Goal: Transaction & Acquisition: Purchase product/service

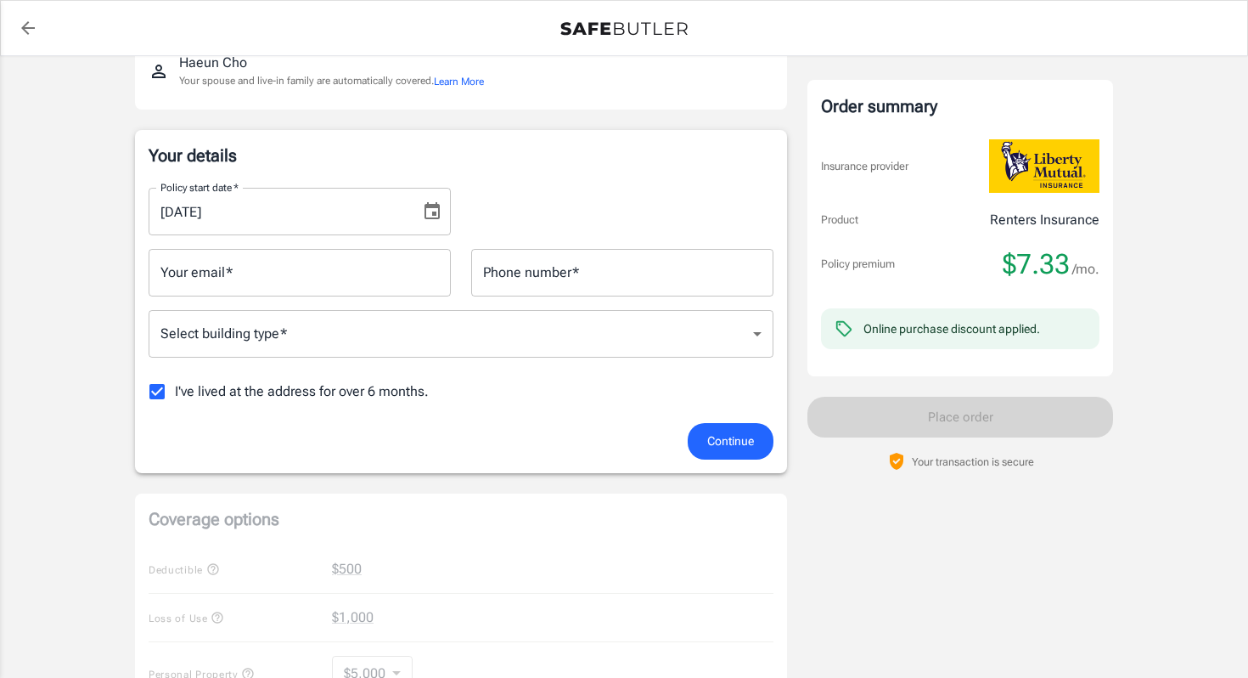
scroll to position [207, 0]
click at [391, 280] on input "Your email   *" at bounding box center [300, 274] width 302 height 48
click at [441, 223] on button "Choose date, selected date is Sep 24, 2025" at bounding box center [432, 212] width 34 height 34
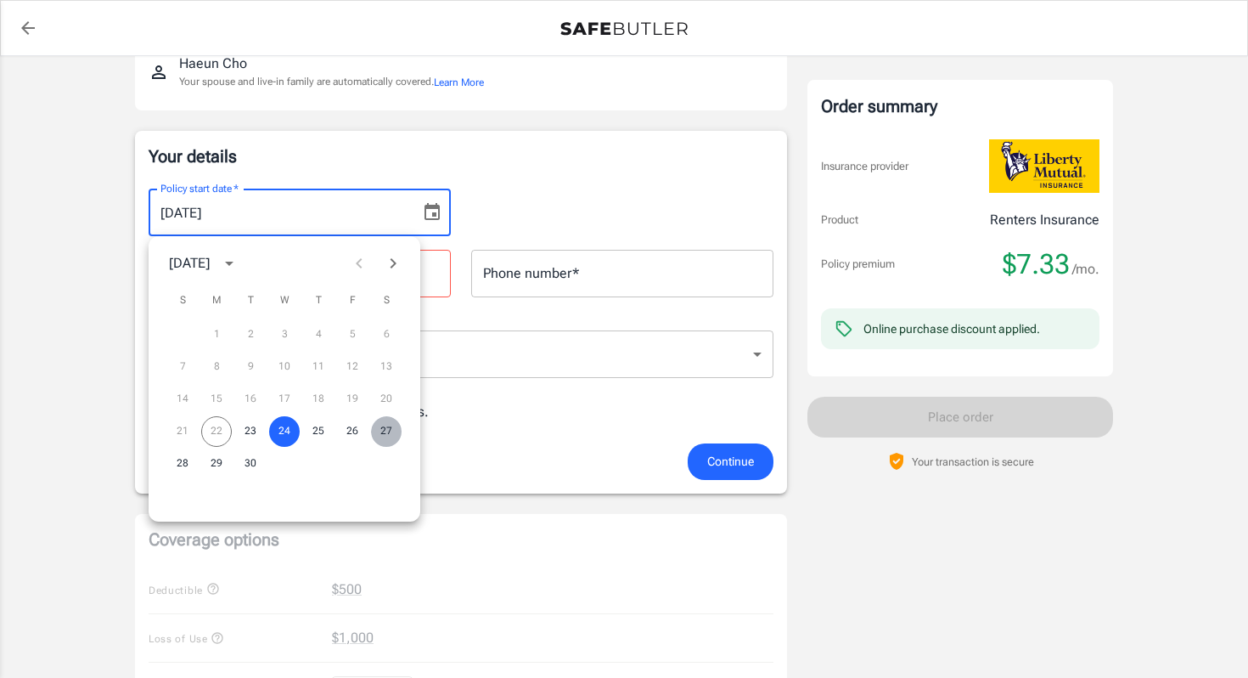
click at [382, 433] on button "27" at bounding box center [386, 431] width 31 height 31
type input "[DATE]"
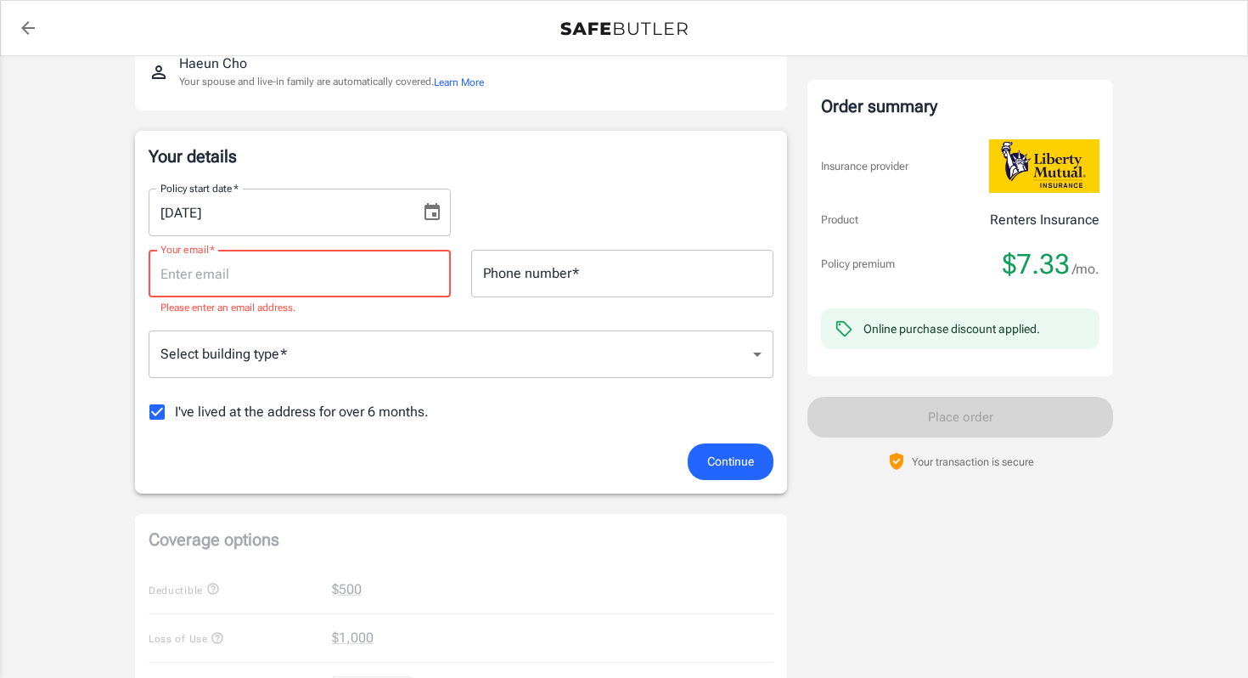
click at [336, 271] on input "Your email   *" at bounding box center [300, 274] width 302 height 48
type input "[EMAIL_ADDRESS][DOMAIN_NAME]"
type input "4085404834"
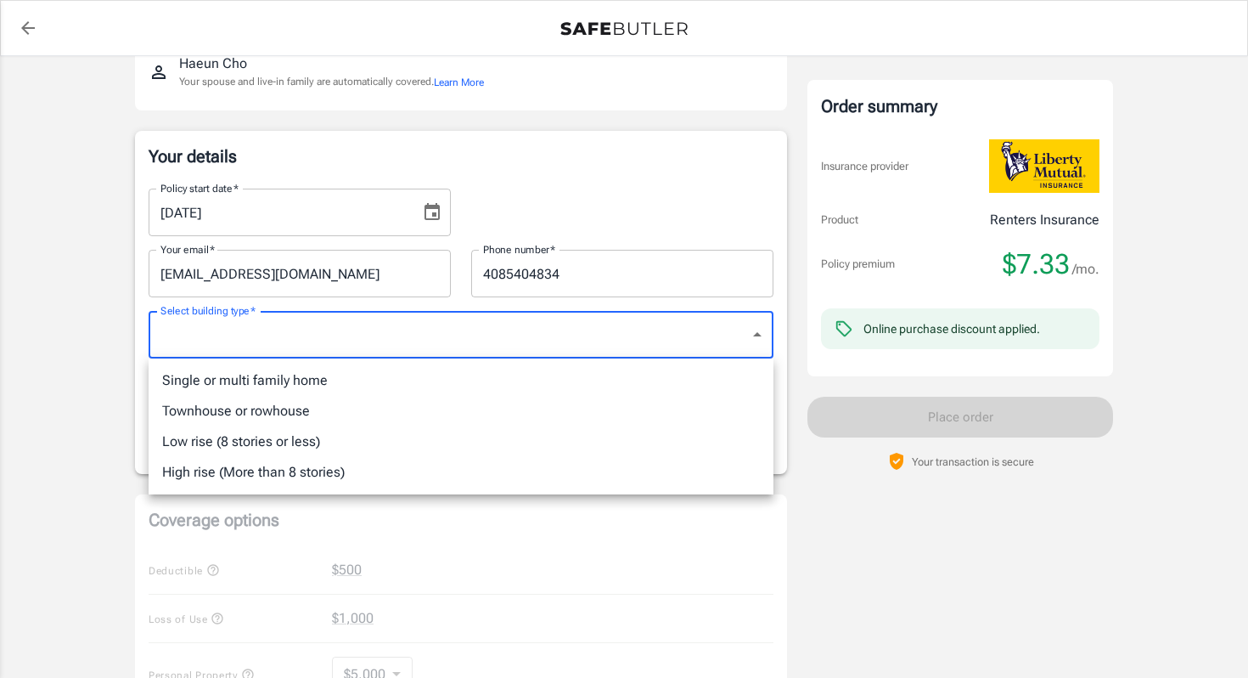
click at [316, 340] on body "Policy premium $ 7.33 /mo Liberty Mutual Renters Insurance [STREET_ADDRESS] You…" at bounding box center [624, 596] width 1248 height 1606
click at [301, 444] on li "Low rise (8 stories or less)" at bounding box center [461, 441] width 625 height 31
type input "lowrise"
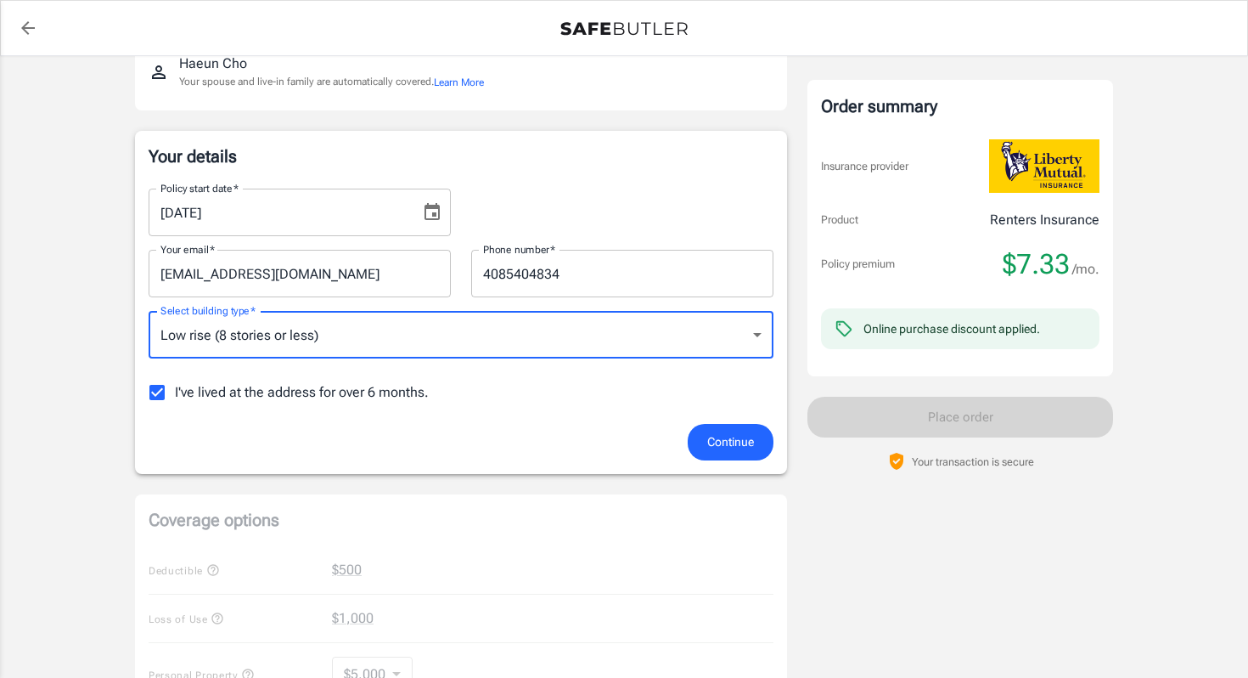
click at [410, 387] on span "I've lived at the address for over 6 months." at bounding box center [302, 392] width 254 height 20
click at [175, 387] on input "I've lived at the address for over 6 months." at bounding box center [157, 392] width 36 height 36
checkbox input "false"
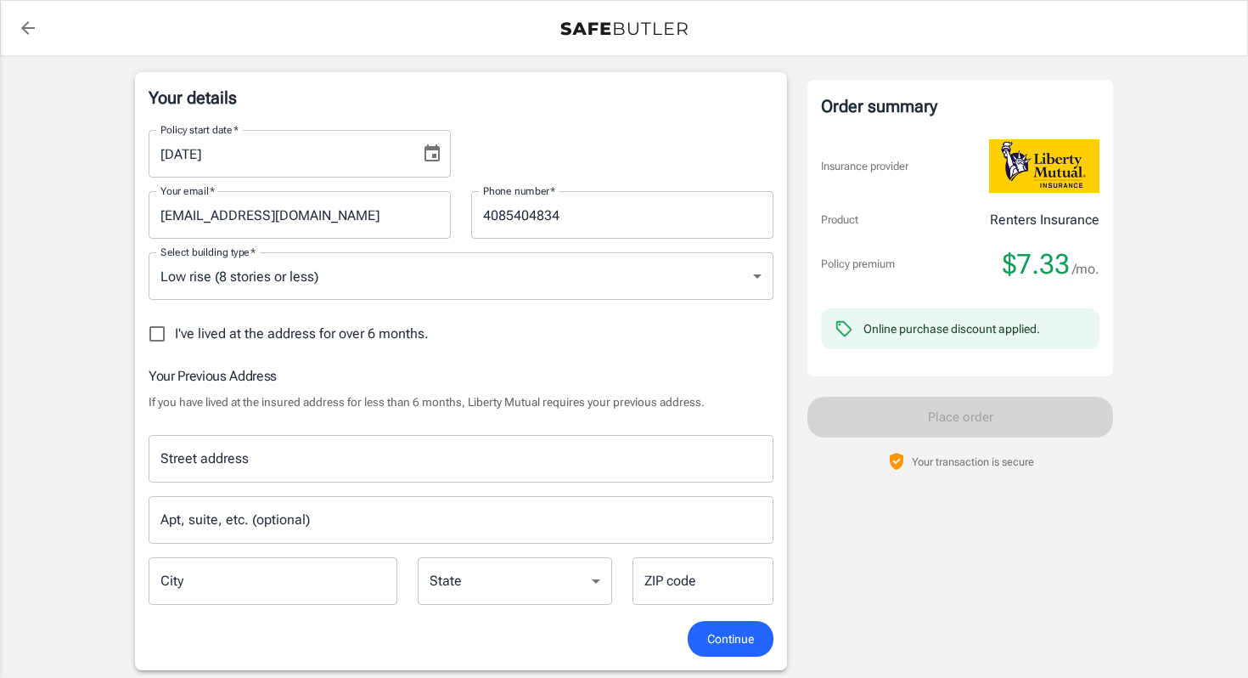
scroll to position [290, 0]
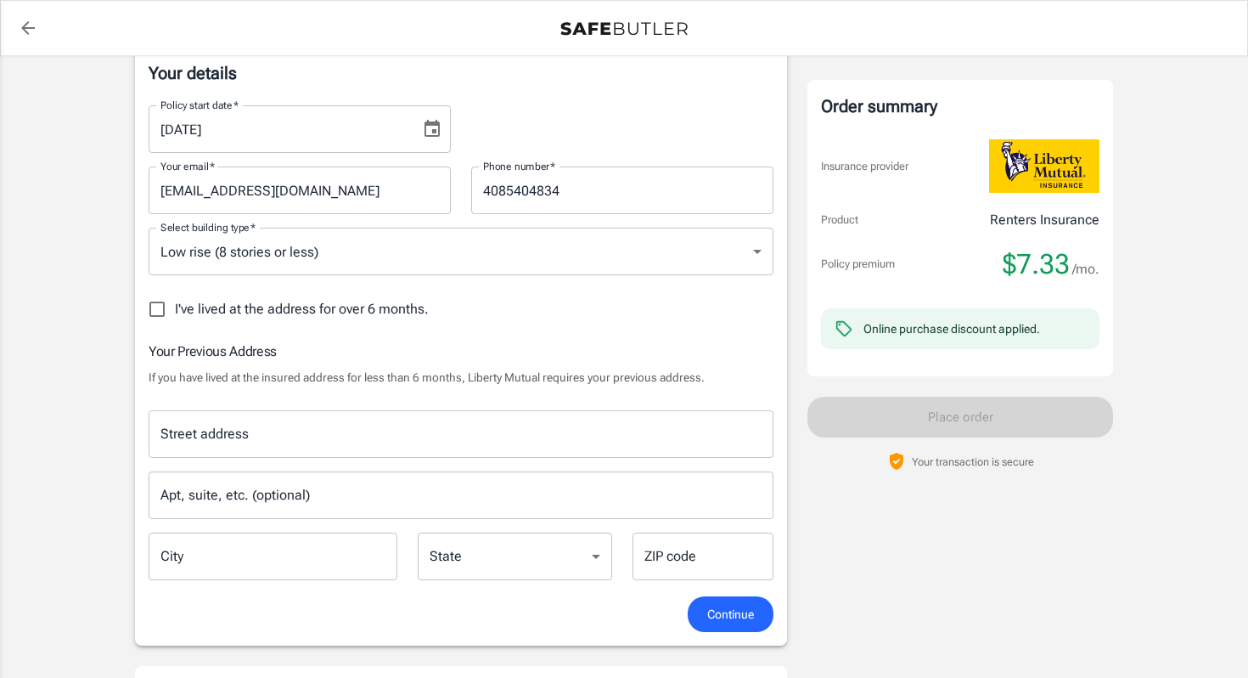
click at [552, 434] on input "Street address" at bounding box center [461, 434] width 610 height 32
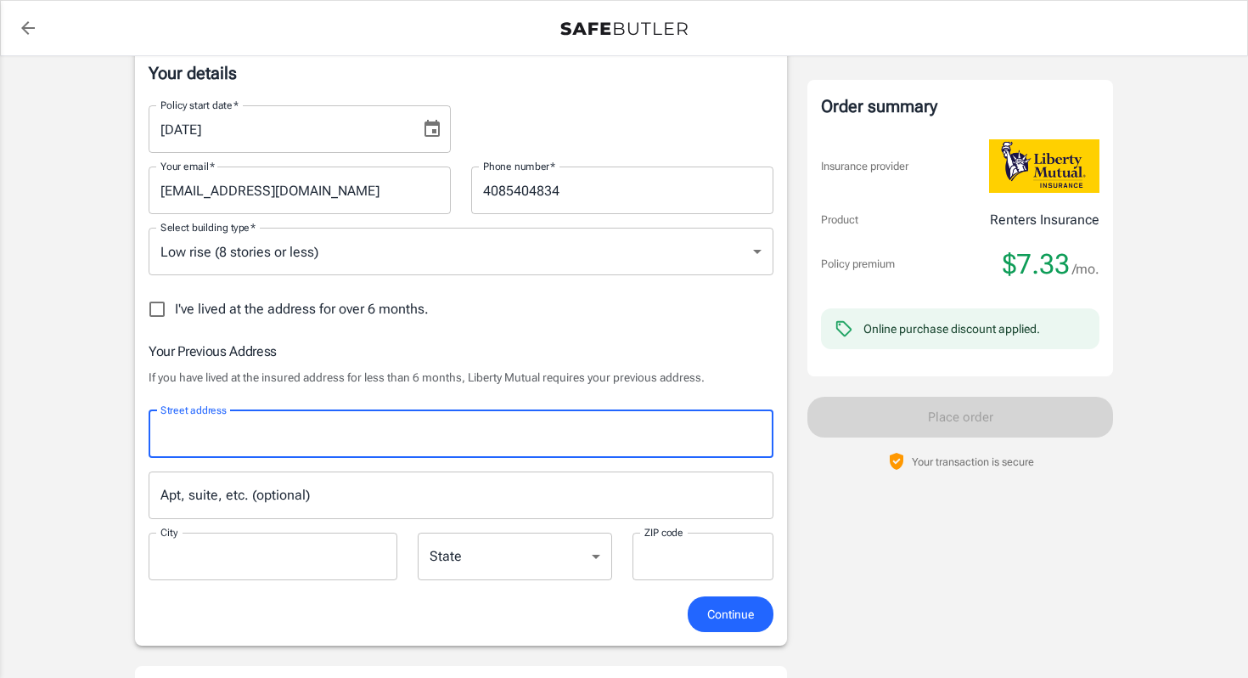
type input "[STREET_ADDRESS][PERSON_NAME]"
type input "Livermore"
type input "94550"
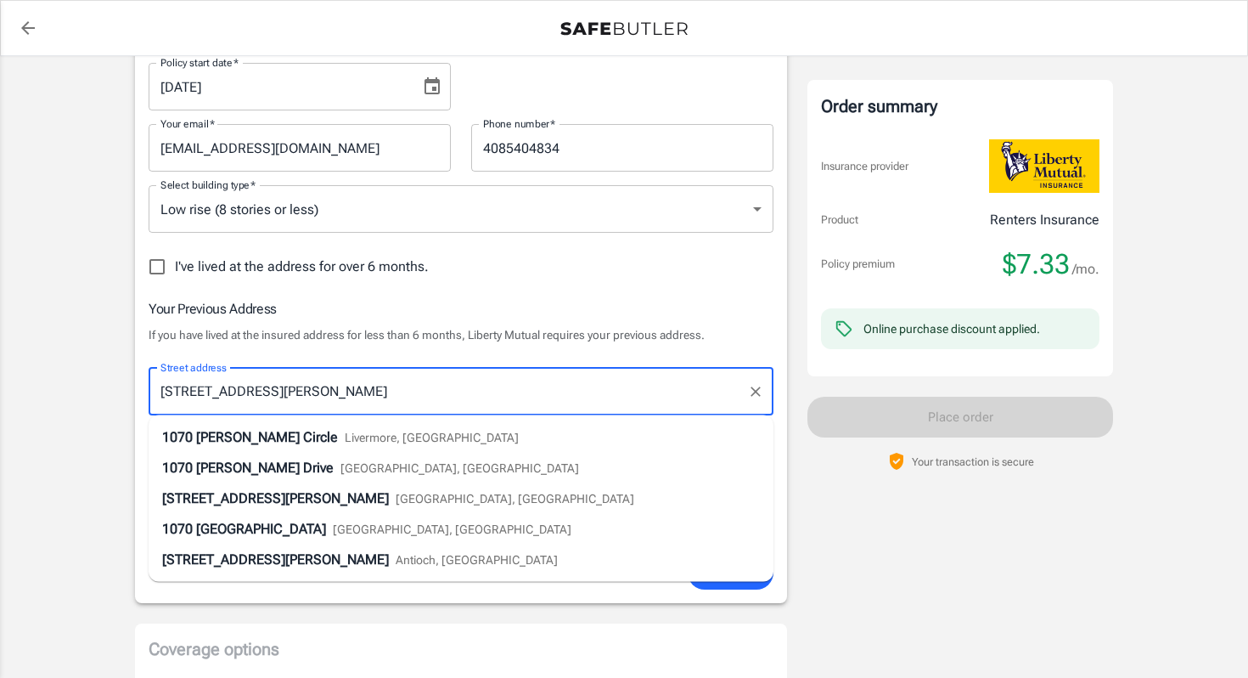
scroll to position [351, 0]
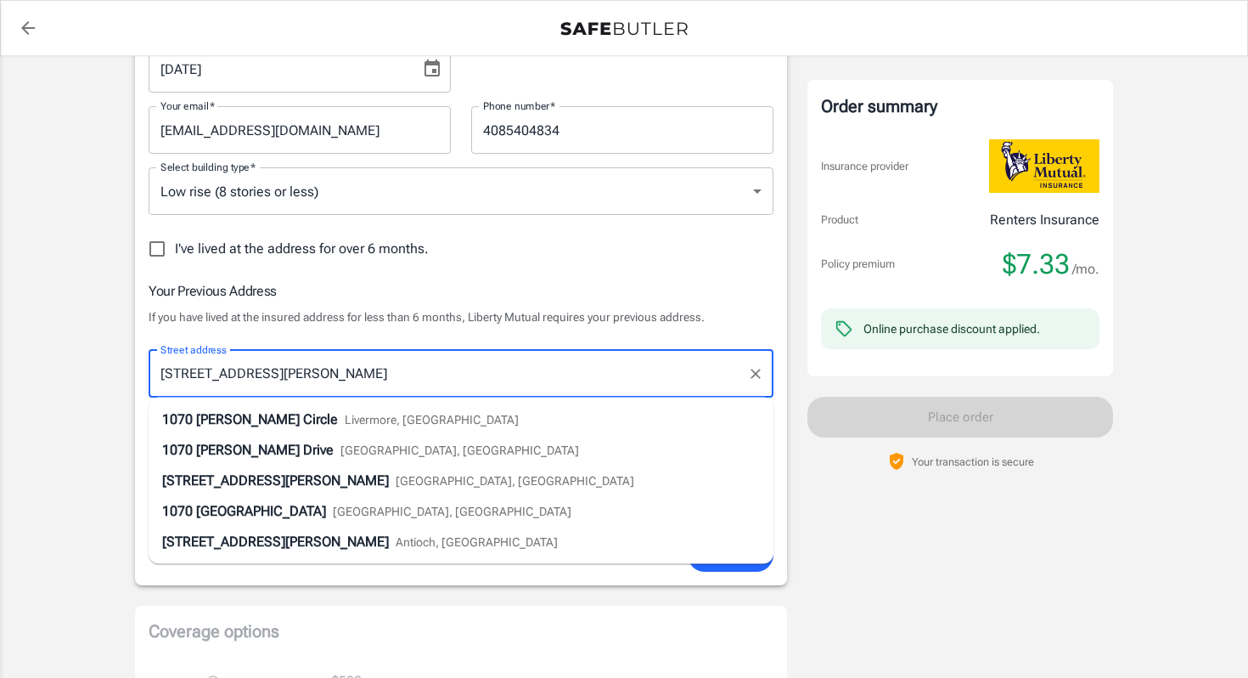
click at [458, 428] on li "[STREET_ADDRESS][PERSON_NAME]" at bounding box center [461, 419] width 625 height 31
select select "CA"
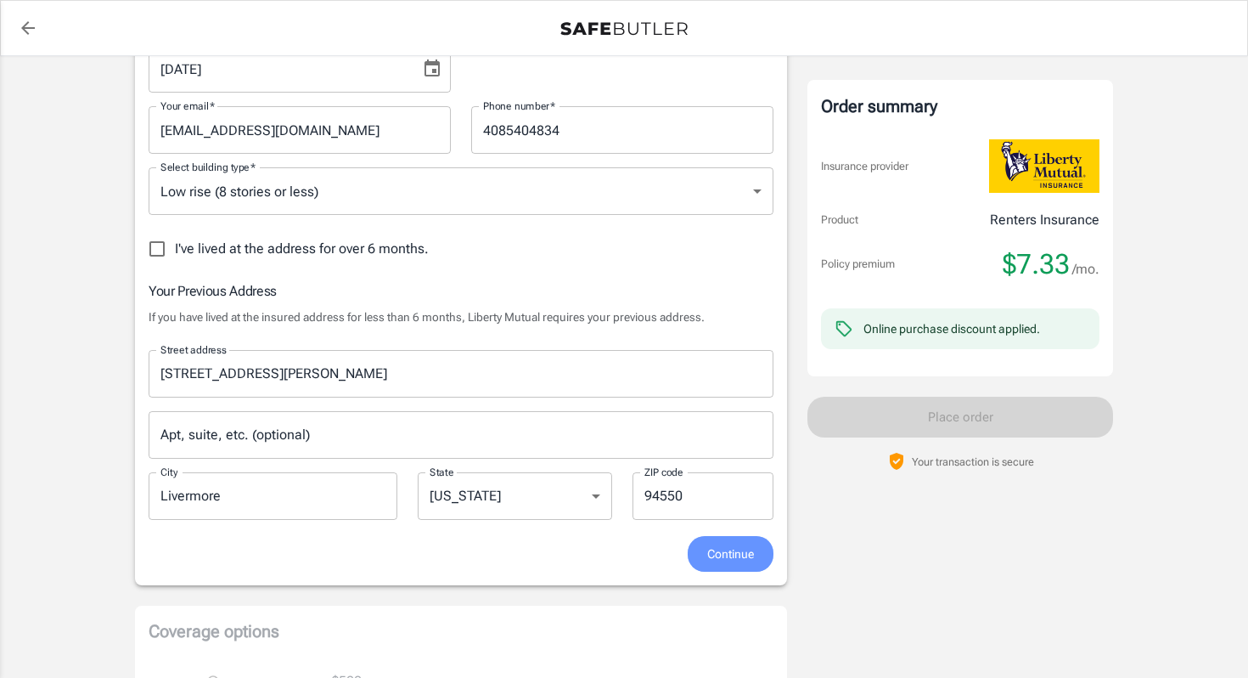
click at [696, 558] on button "Continue" at bounding box center [731, 554] width 86 height 37
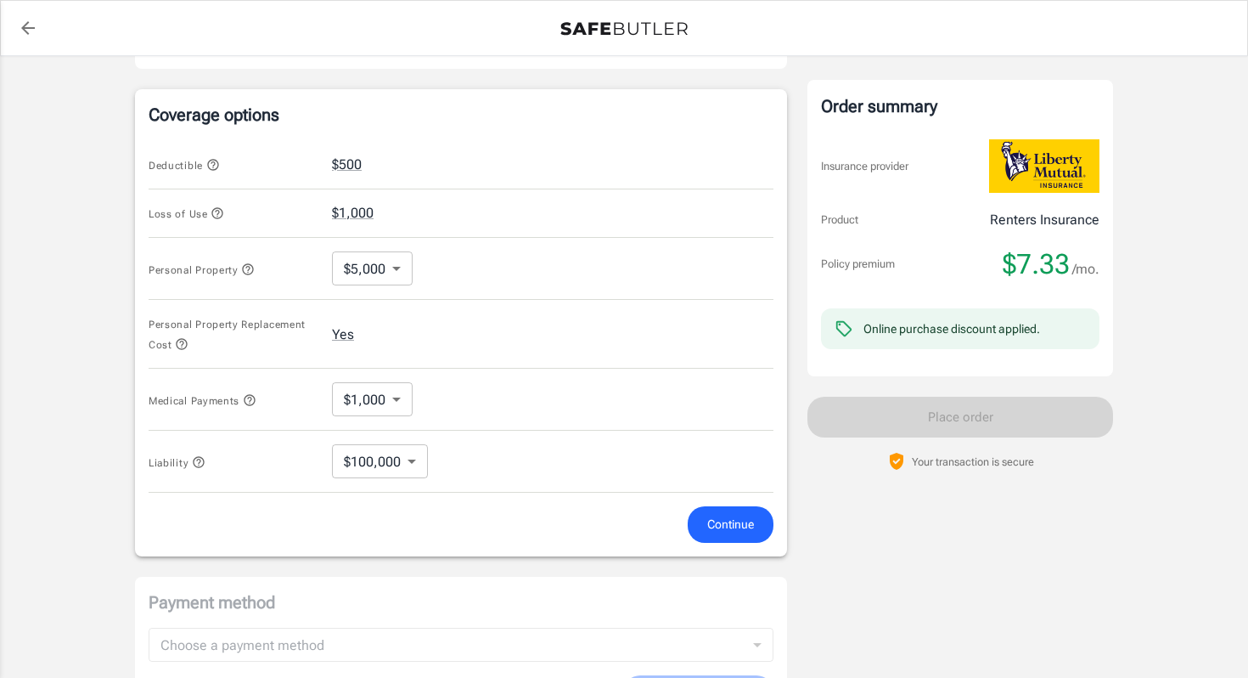
scroll to position [679, 0]
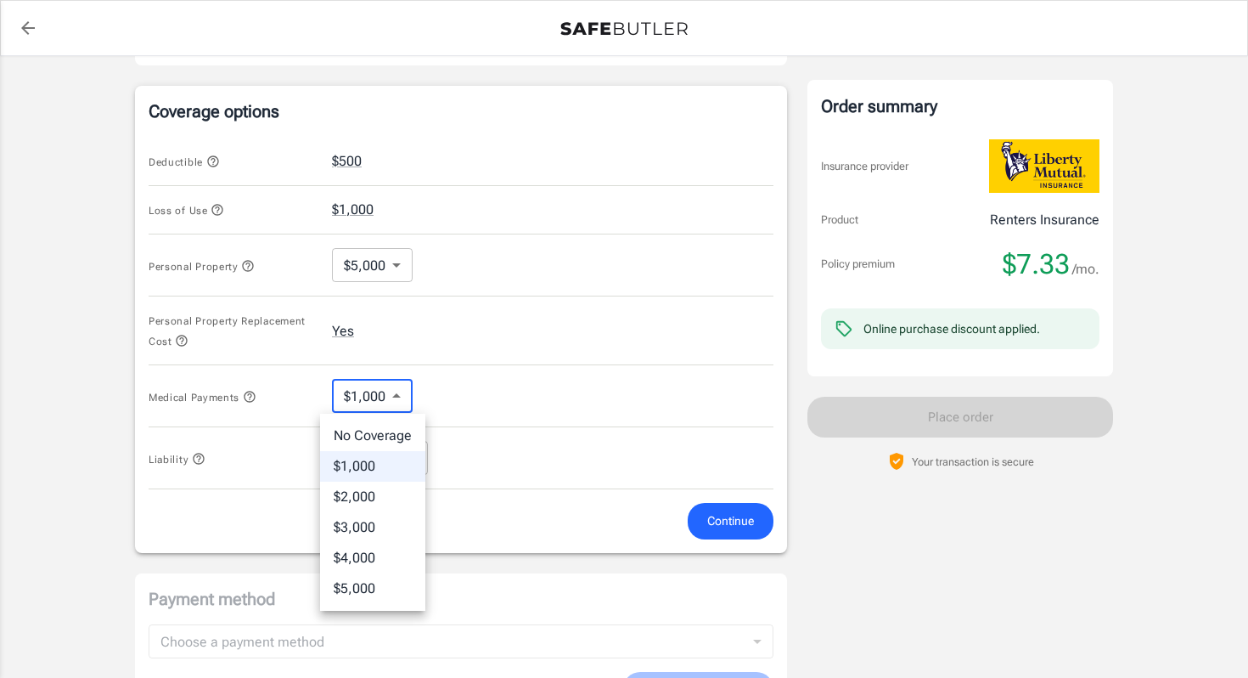
click at [395, 396] on body "Policy premium $ 7.33 /mo Liberty Mutual Renters Insurance [STREET_ADDRESS] You…" at bounding box center [624, 155] width 1248 height 1669
click at [383, 433] on li "No Coverage" at bounding box center [372, 435] width 105 height 31
type input "No Coverage"
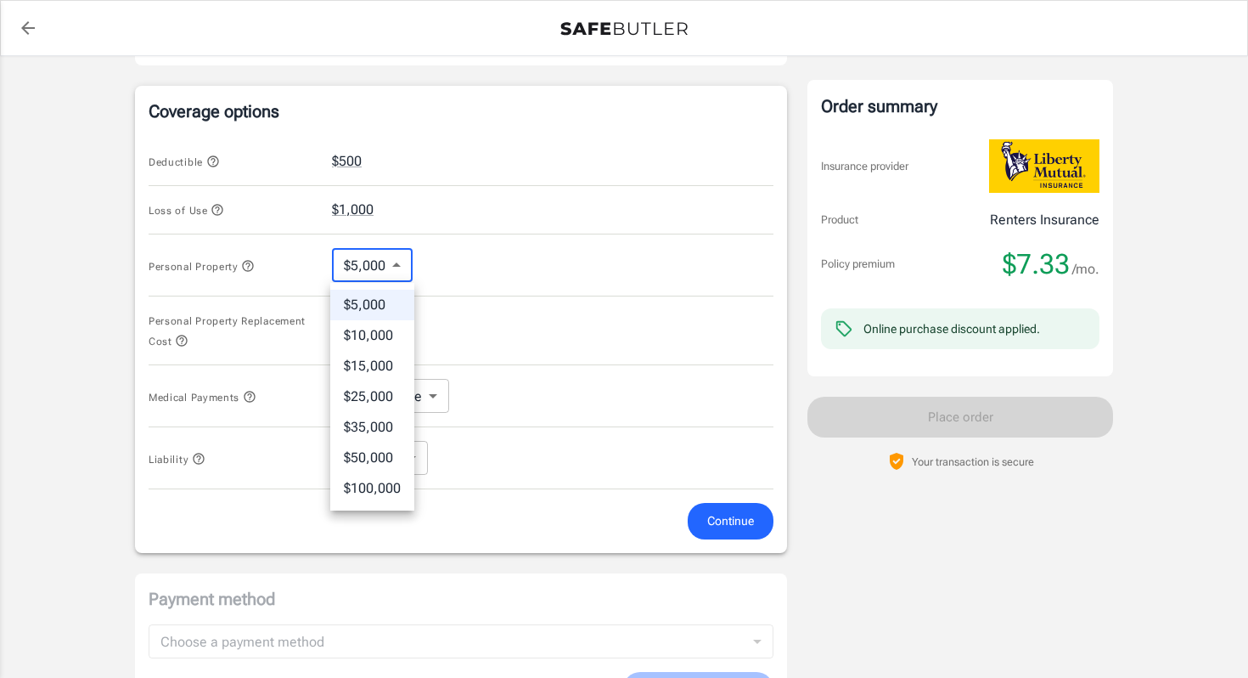
click at [383, 279] on body "Policy premium $ 7.33 /mo Liberty Mutual Renters Insurance [STREET_ADDRESS] You…" at bounding box center [624, 155] width 1248 height 1669
click at [373, 349] on li "$10,000" at bounding box center [372, 335] width 84 height 31
click at [383, 278] on body "Policy premium $ 7.33 /mo Liberty Mutual Renters Insurance [STREET_ADDRESS] You…" at bounding box center [624, 155] width 1248 height 1669
click at [367, 481] on li "$100,000" at bounding box center [375, 488] width 87 height 31
type input "100000"
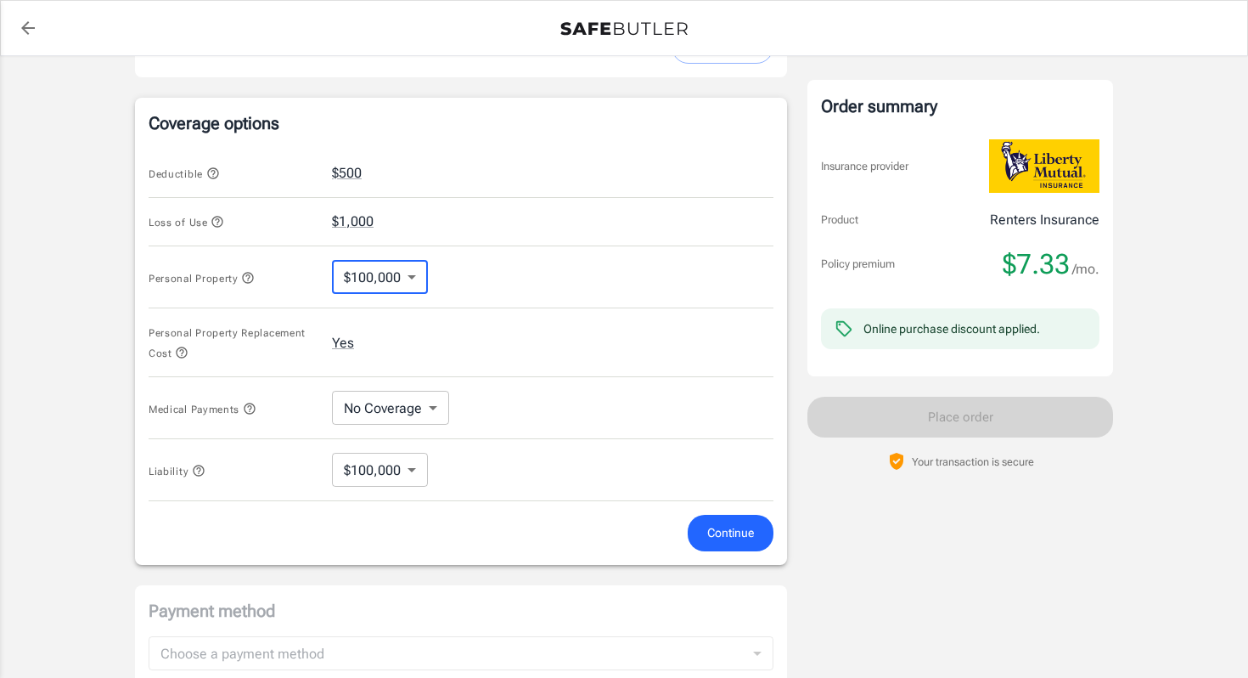
scroll to position [670, 0]
click at [251, 408] on icon "button" at bounding box center [250, 406] width 14 height 14
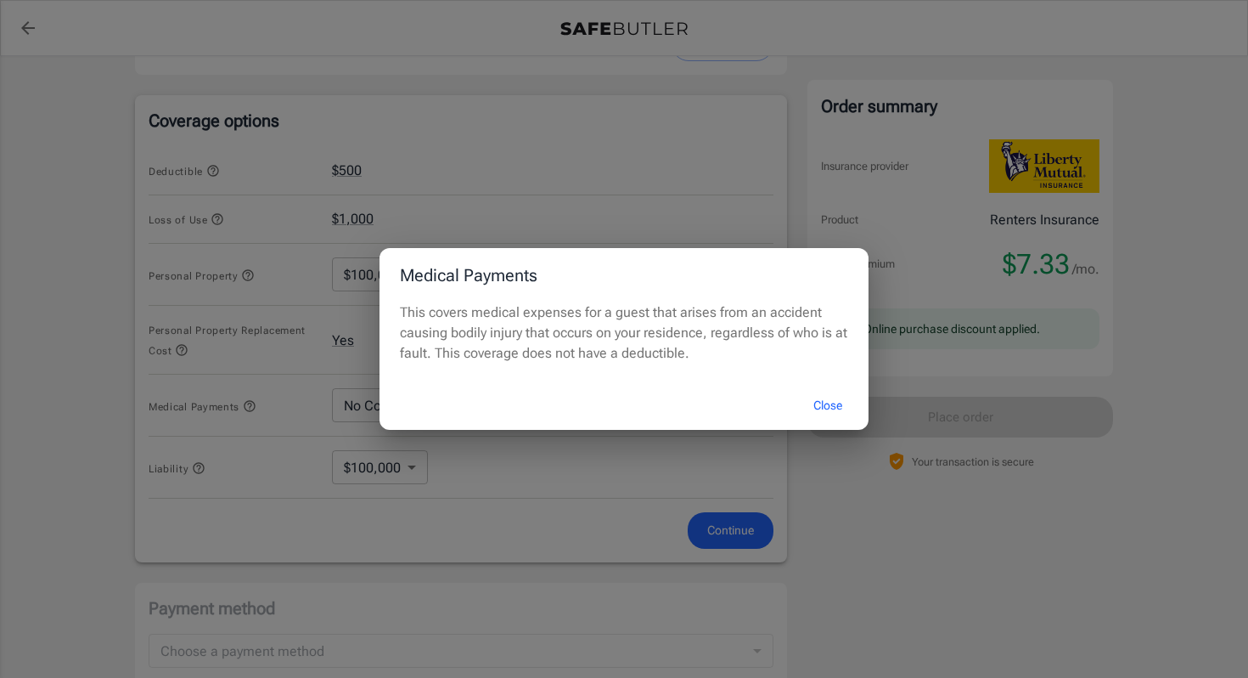
click at [810, 416] on button "Close" at bounding box center [828, 405] width 68 height 37
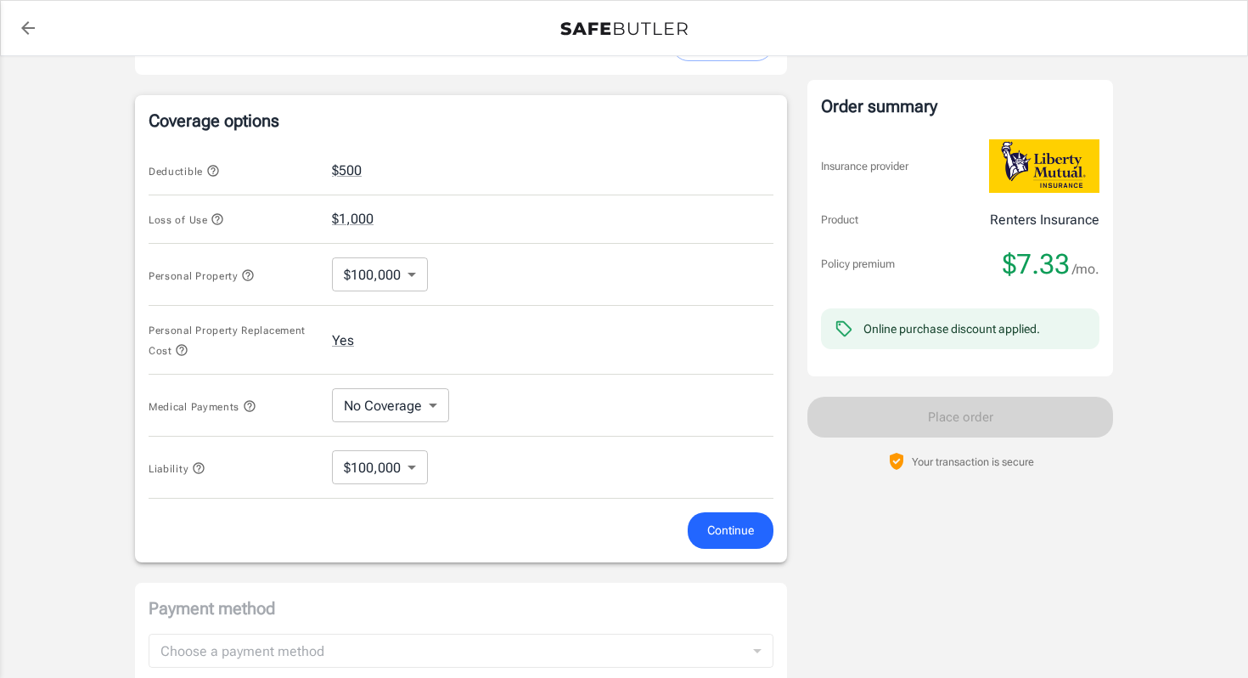
click at [215, 225] on icon "button" at bounding box center [218, 219] width 14 height 14
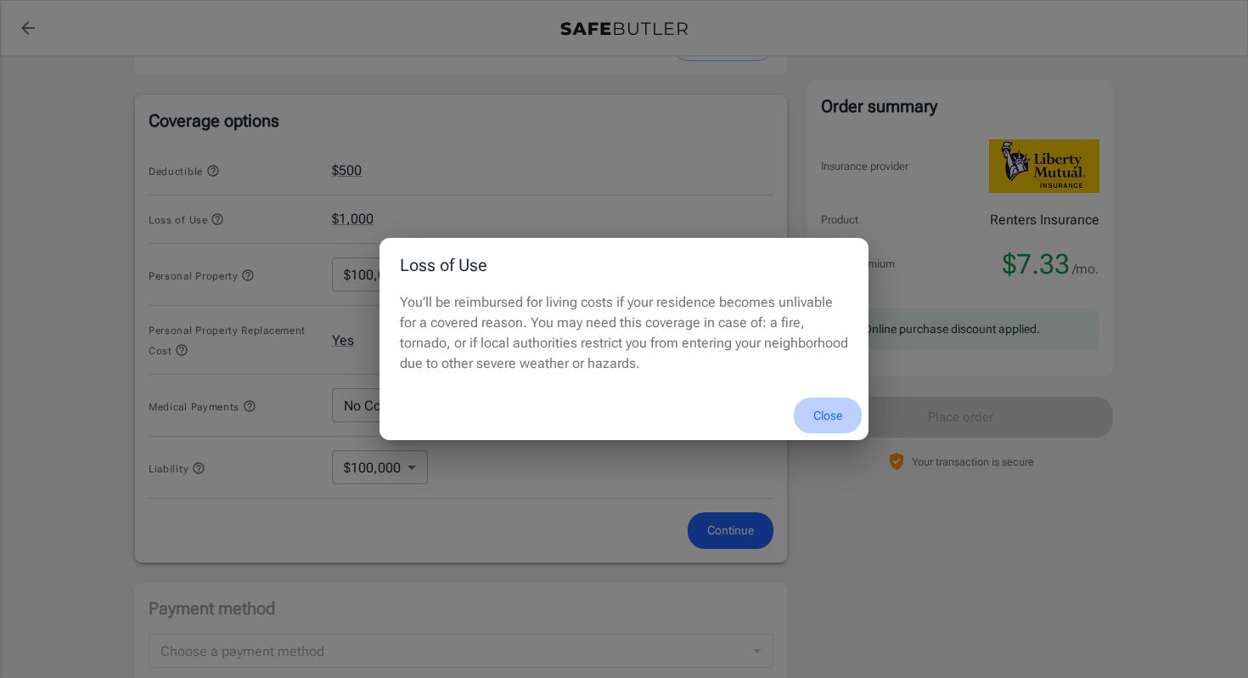
click at [818, 419] on button "Close" at bounding box center [828, 415] width 68 height 37
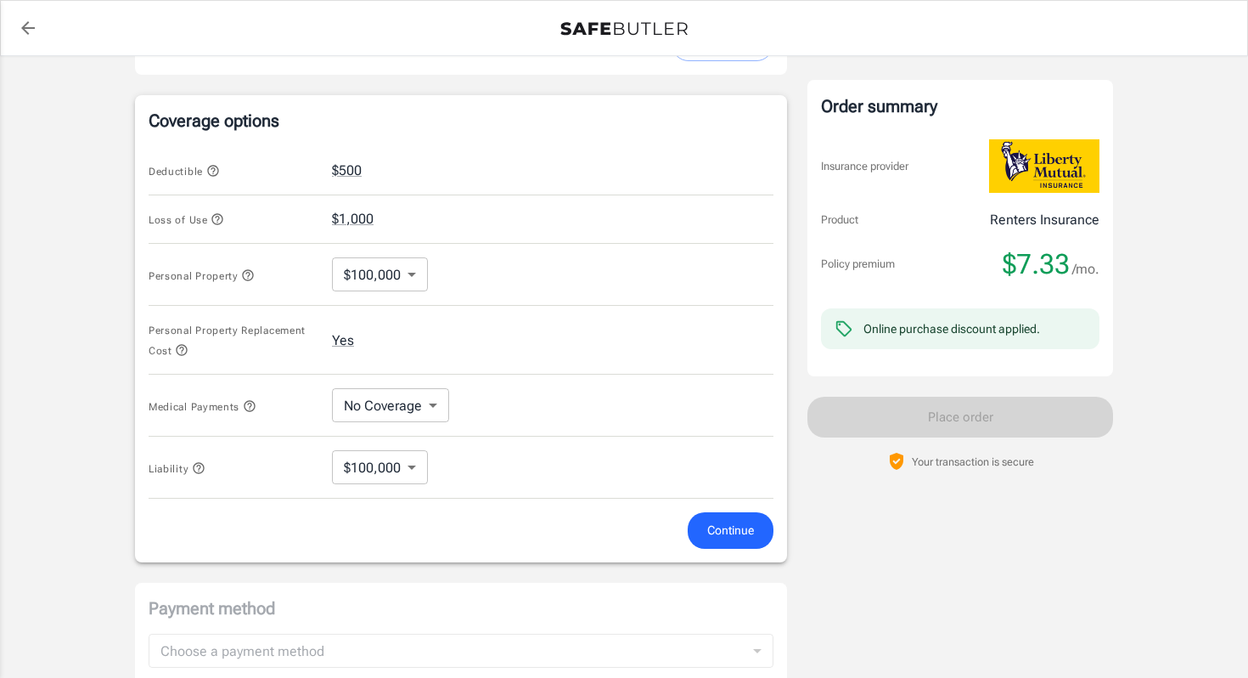
click at [212, 168] on icon "button" at bounding box center [212, 170] width 11 height 11
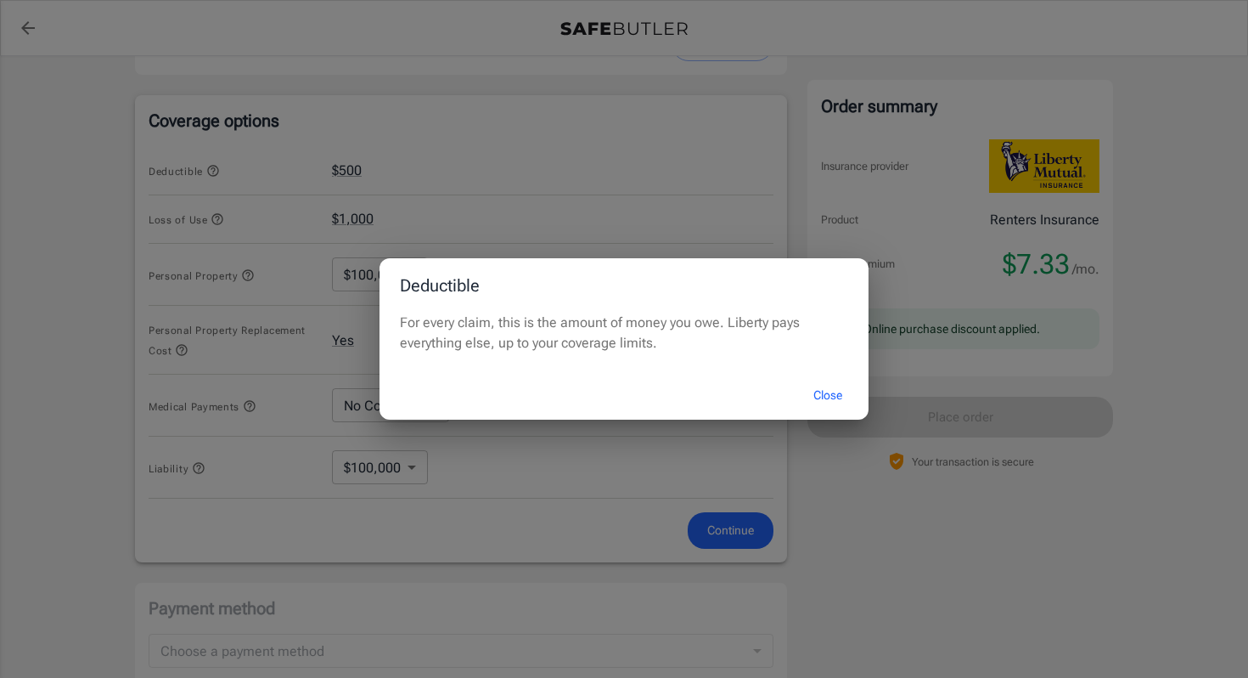
click at [830, 396] on button "Close" at bounding box center [828, 395] width 68 height 37
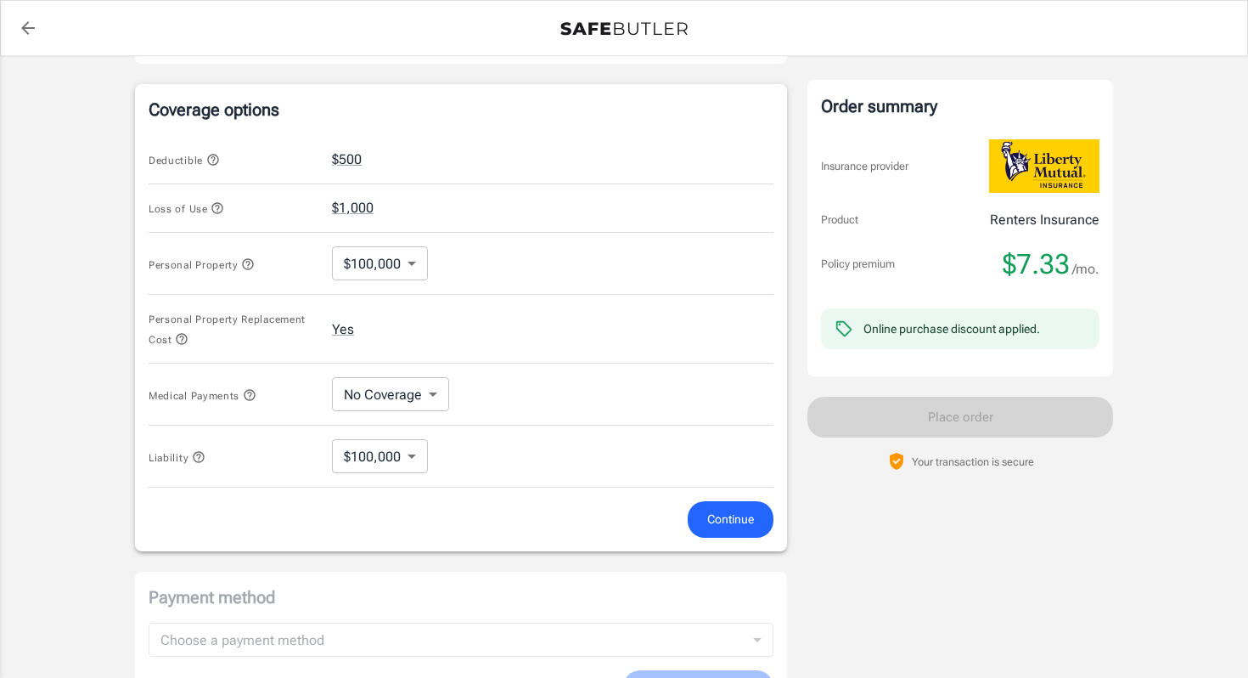
scroll to position [683, 0]
click at [187, 340] on icon "button" at bounding box center [182, 337] width 11 height 11
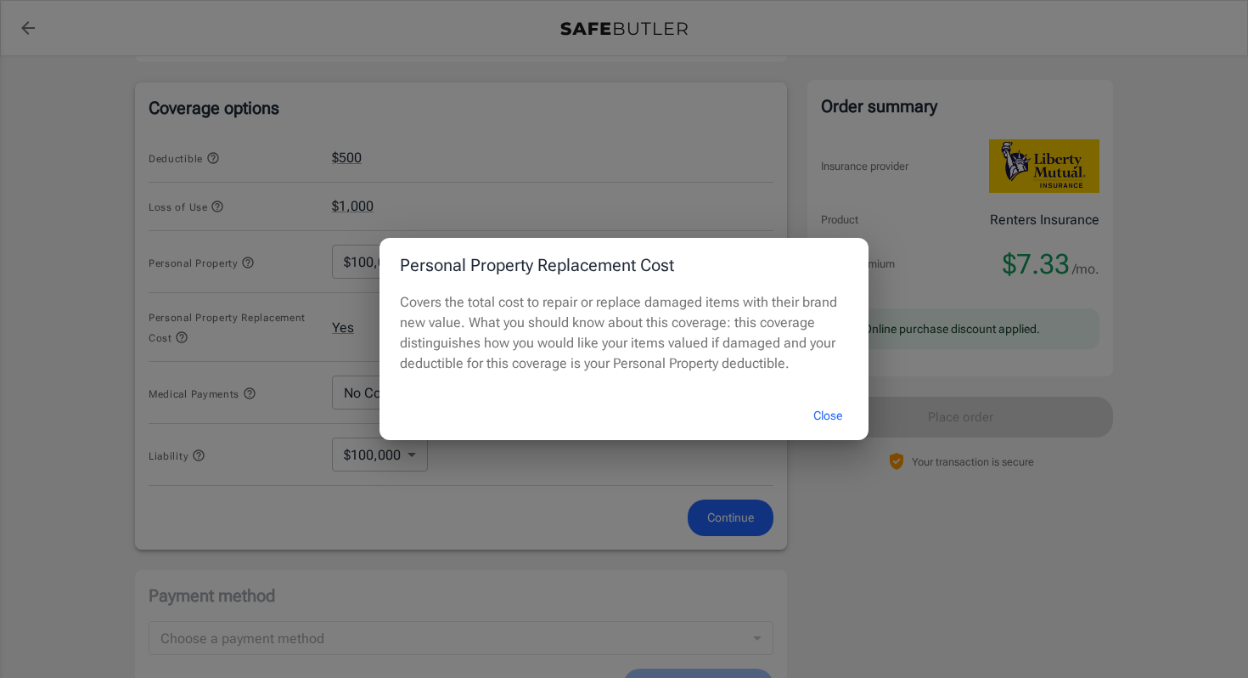
click at [821, 413] on button "Close" at bounding box center [828, 415] width 68 height 37
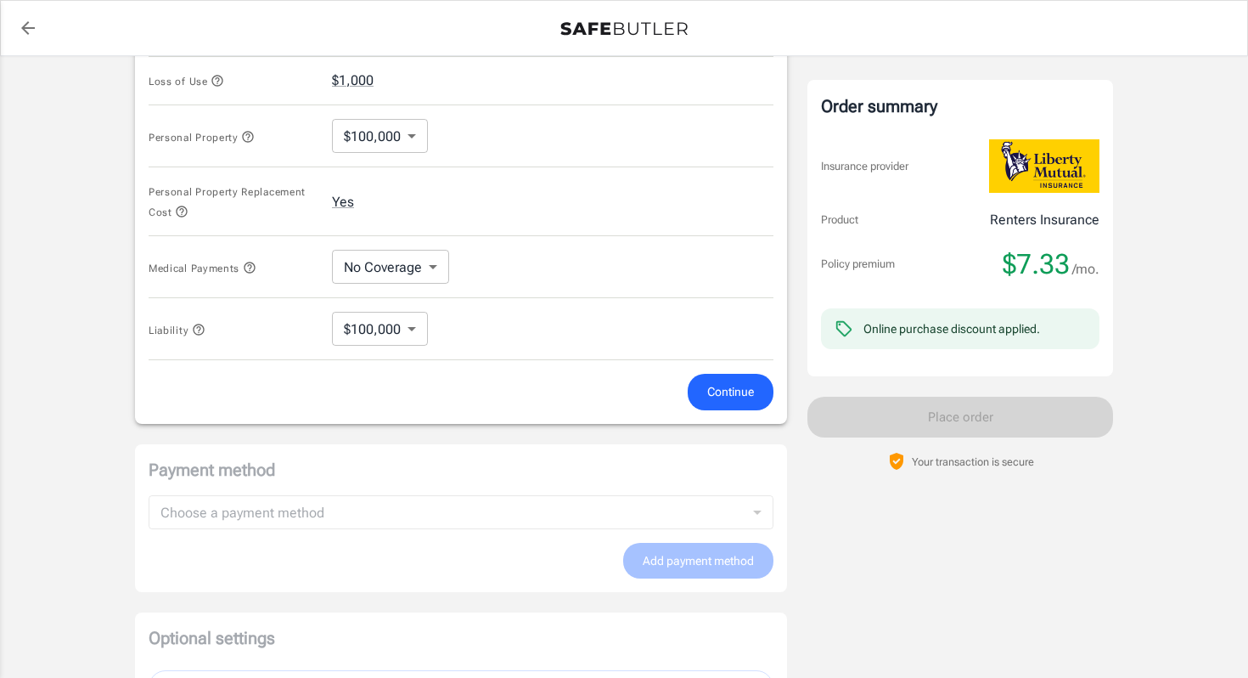
scroll to position [806, 0]
click at [249, 272] on icon "button" at bounding box center [250, 270] width 14 height 14
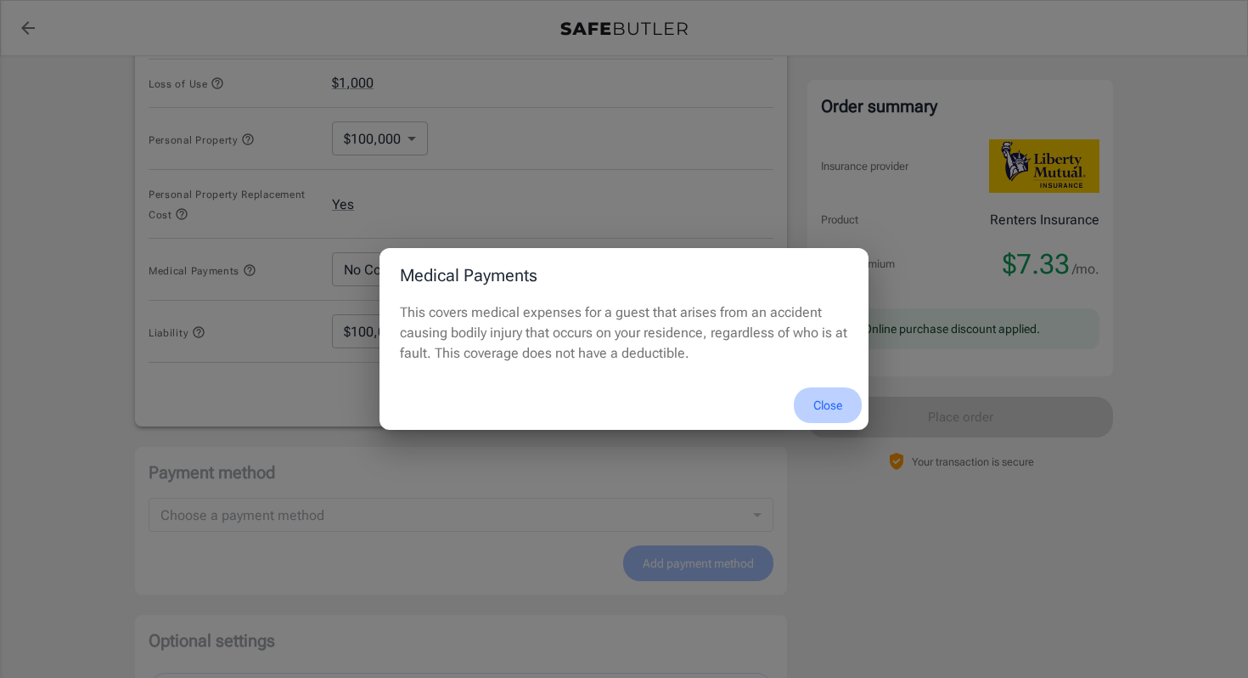
click at [835, 391] on button "Close" at bounding box center [828, 405] width 68 height 37
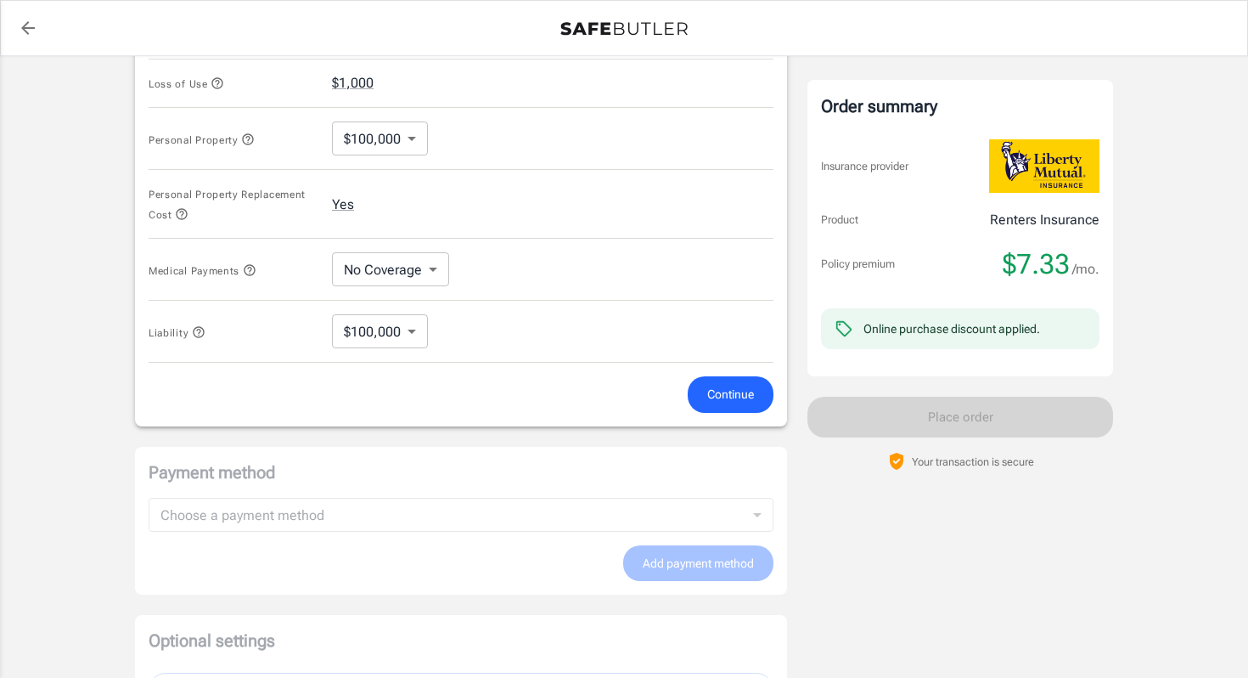
click at [748, 401] on span "Continue" at bounding box center [730, 394] width 47 height 21
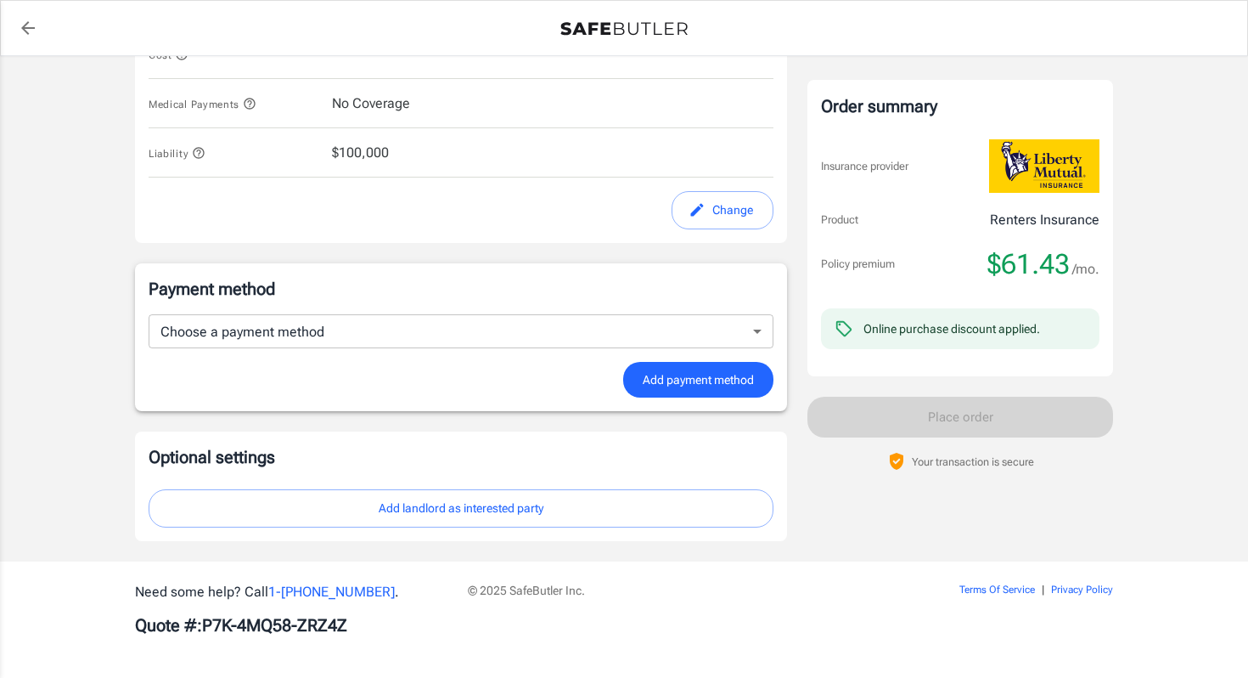
scroll to position [763, 0]
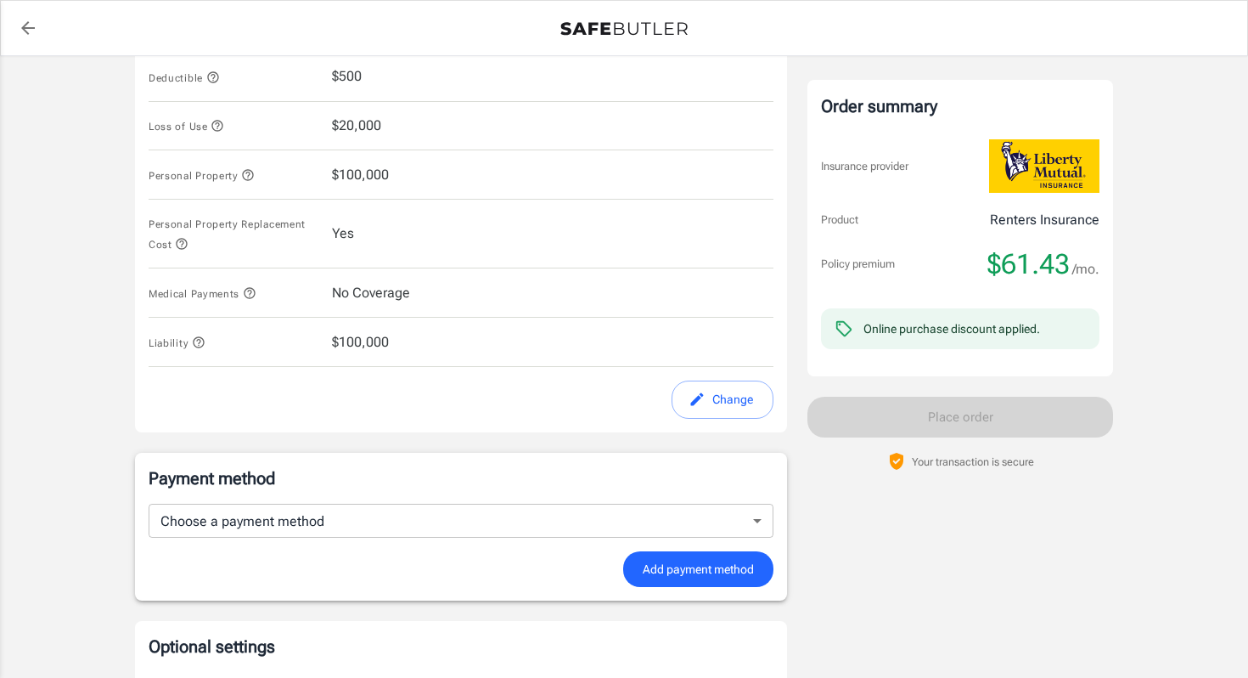
click at [694, 407] on icon "edit" at bounding box center [697, 399] width 17 height 17
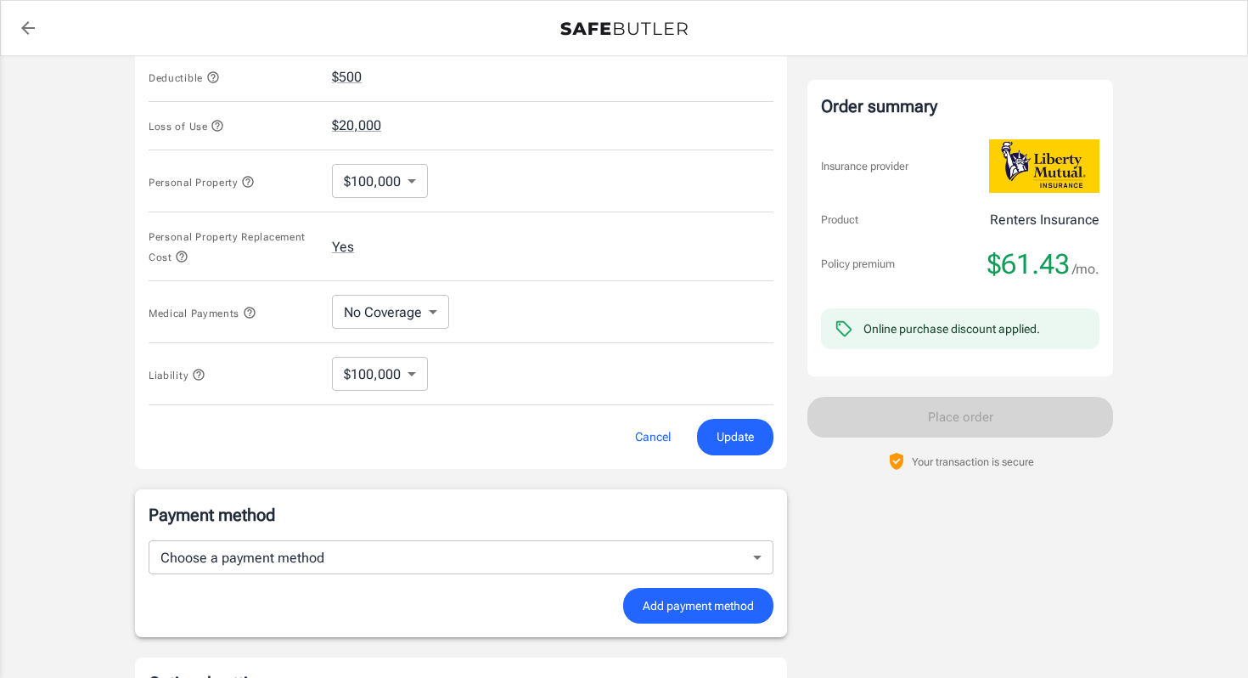
click at [381, 166] on body "Policy premium $ 61.43 /mo Liberty Mutual Renters Insurance [STREET_ADDRESS] Yo…" at bounding box center [624, 71] width 1248 height 1669
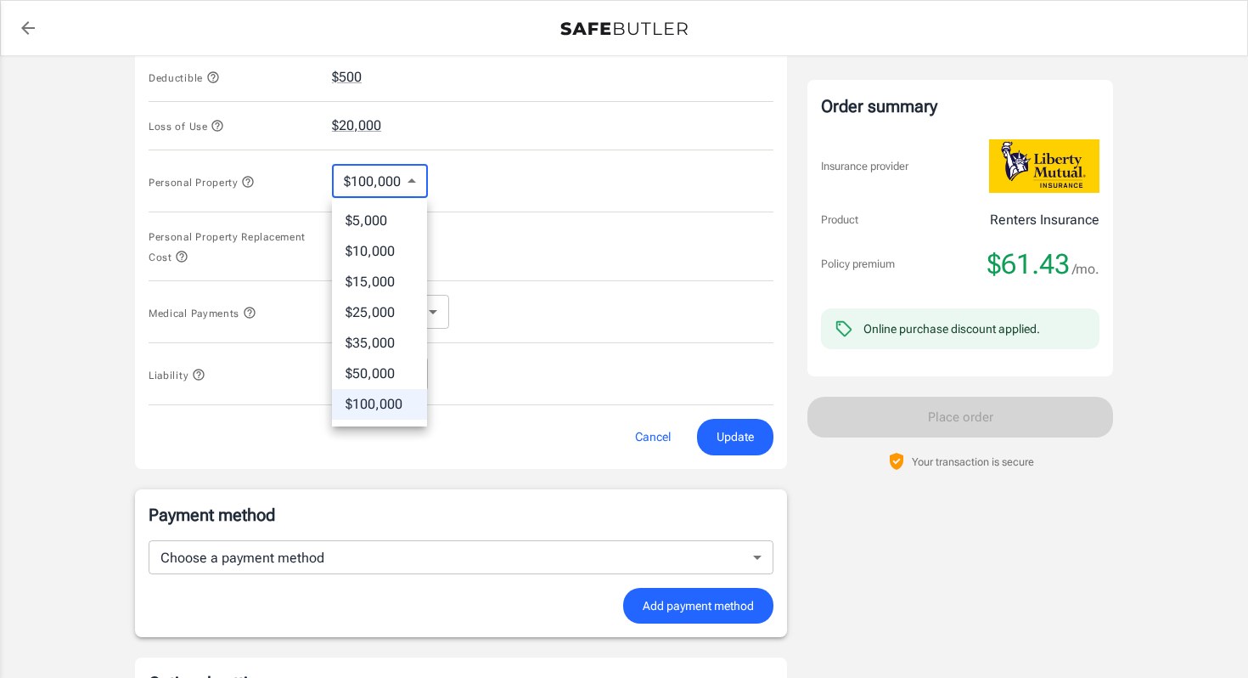
click at [383, 222] on li "$5,000" at bounding box center [379, 220] width 95 height 31
type input "5000"
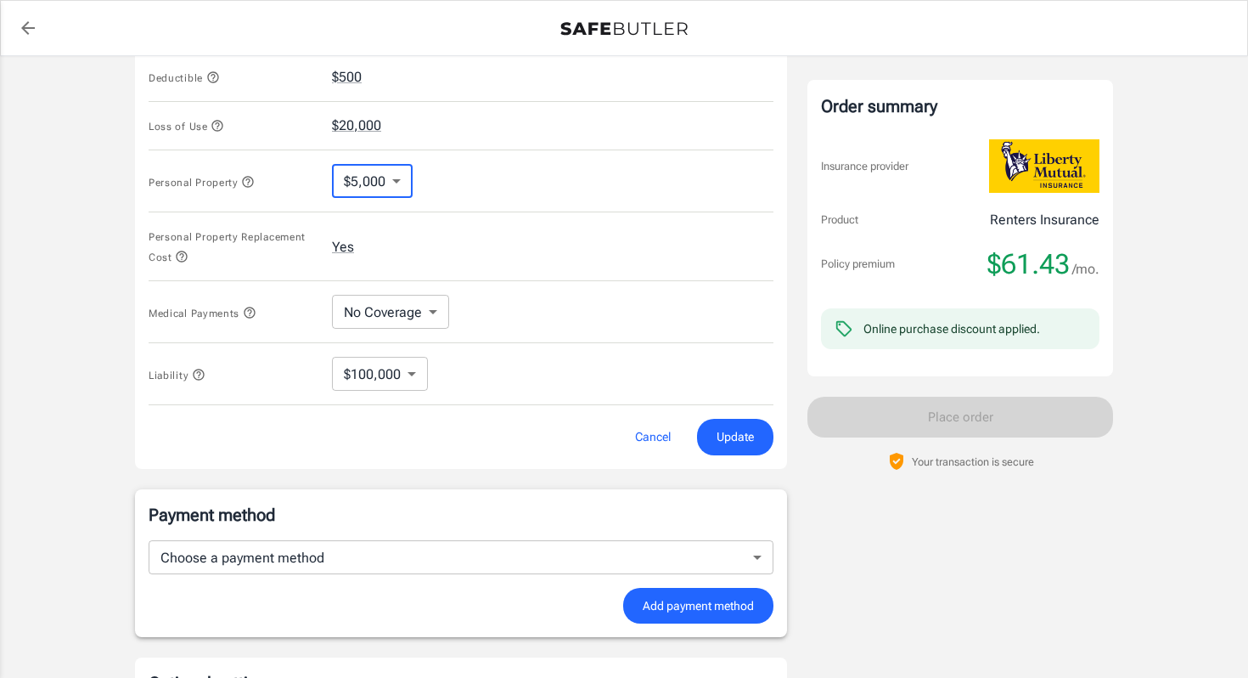
click at [247, 177] on icon "button" at bounding box center [248, 182] width 14 height 14
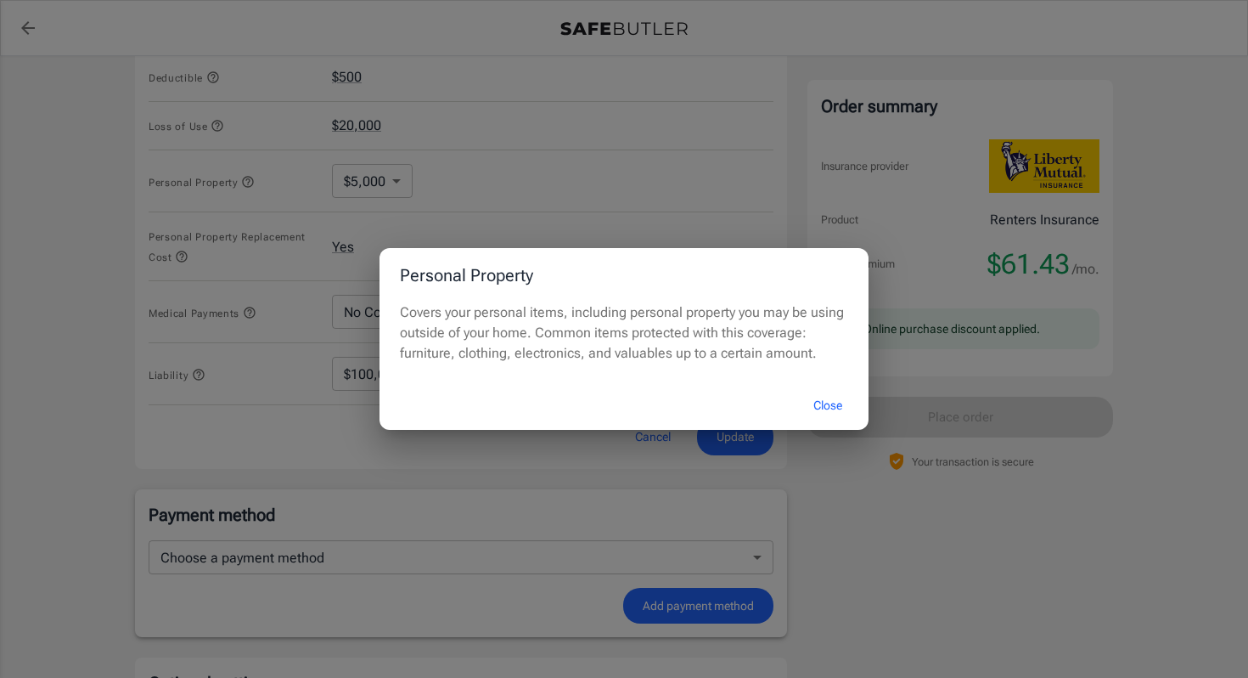
click at [824, 410] on button "Close" at bounding box center [828, 405] width 68 height 37
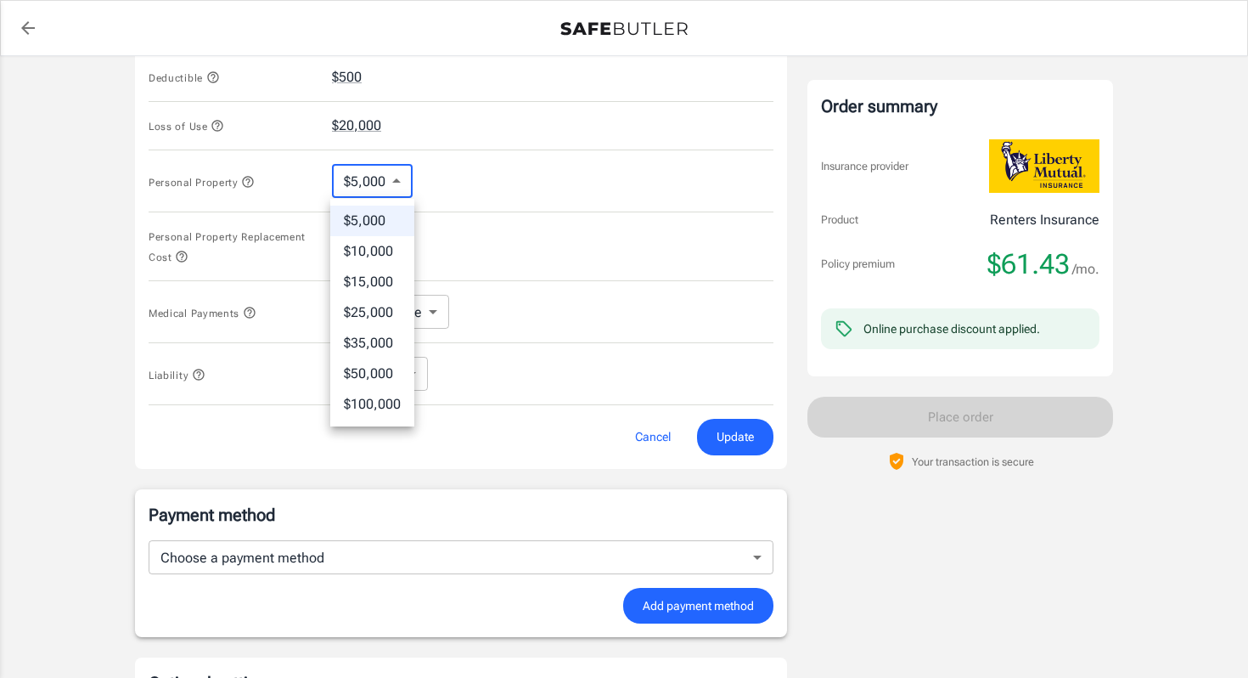
click at [383, 175] on body "Policy premium $ 61.43 /mo Liberty Mutual Renters Insurance [STREET_ADDRESS] Yo…" at bounding box center [624, 71] width 1248 height 1669
click at [714, 437] on div at bounding box center [624, 339] width 1248 height 678
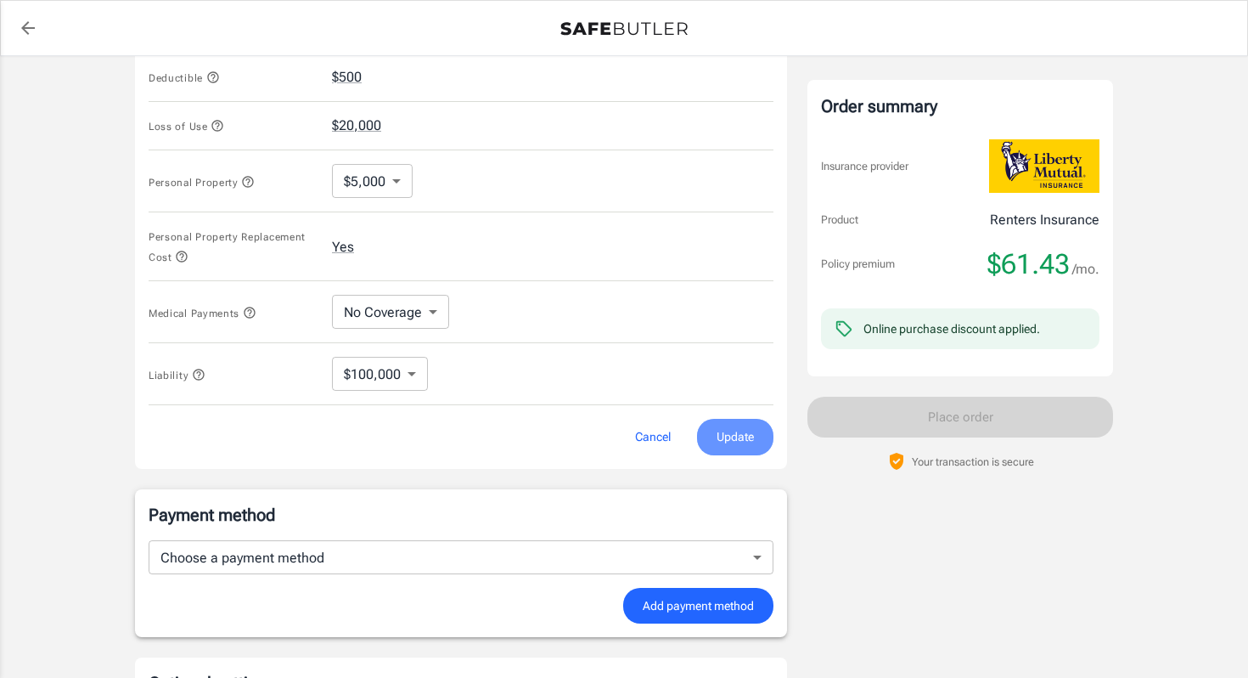
click at [750, 448] on button "Update" at bounding box center [735, 437] width 76 height 37
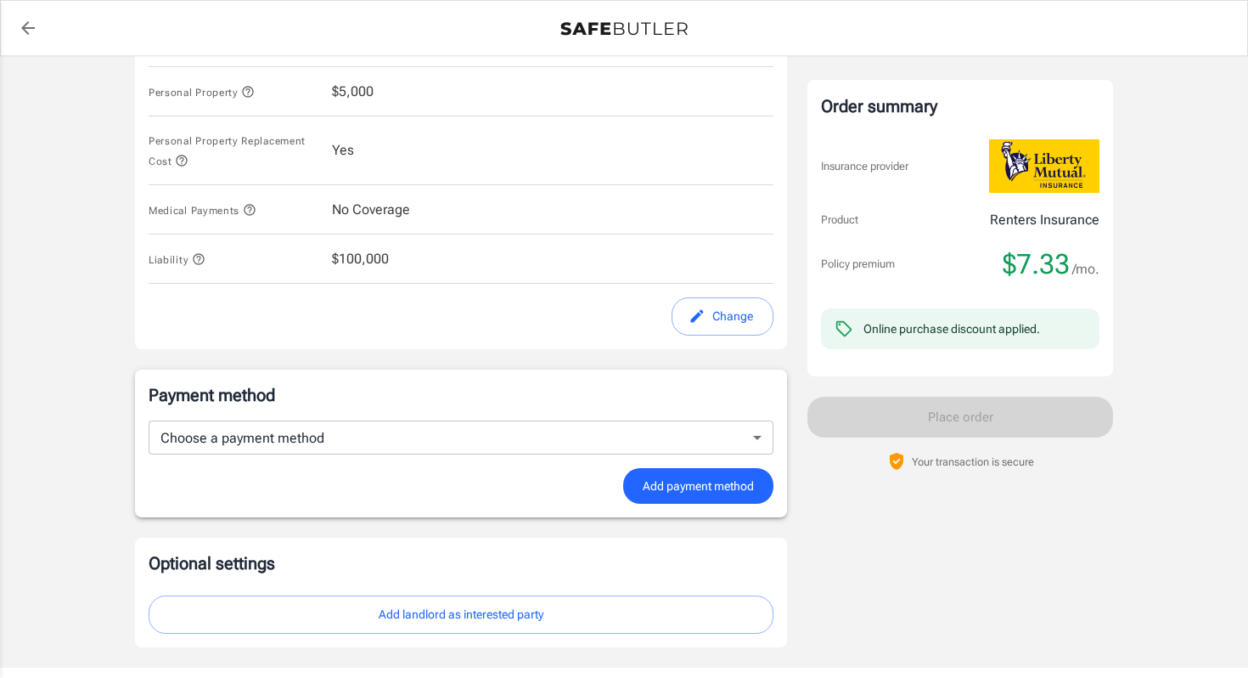
scroll to position [849, 0]
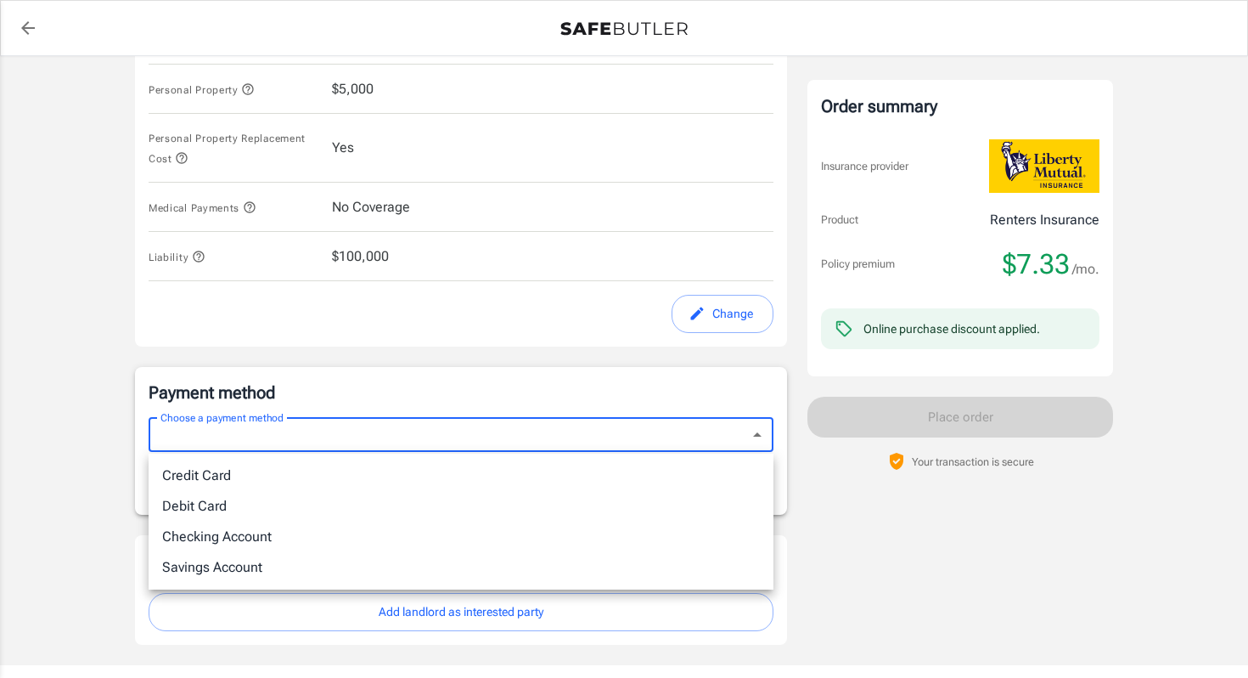
click at [688, 484] on li "Credit Card" at bounding box center [461, 475] width 625 height 31
type input "credit"
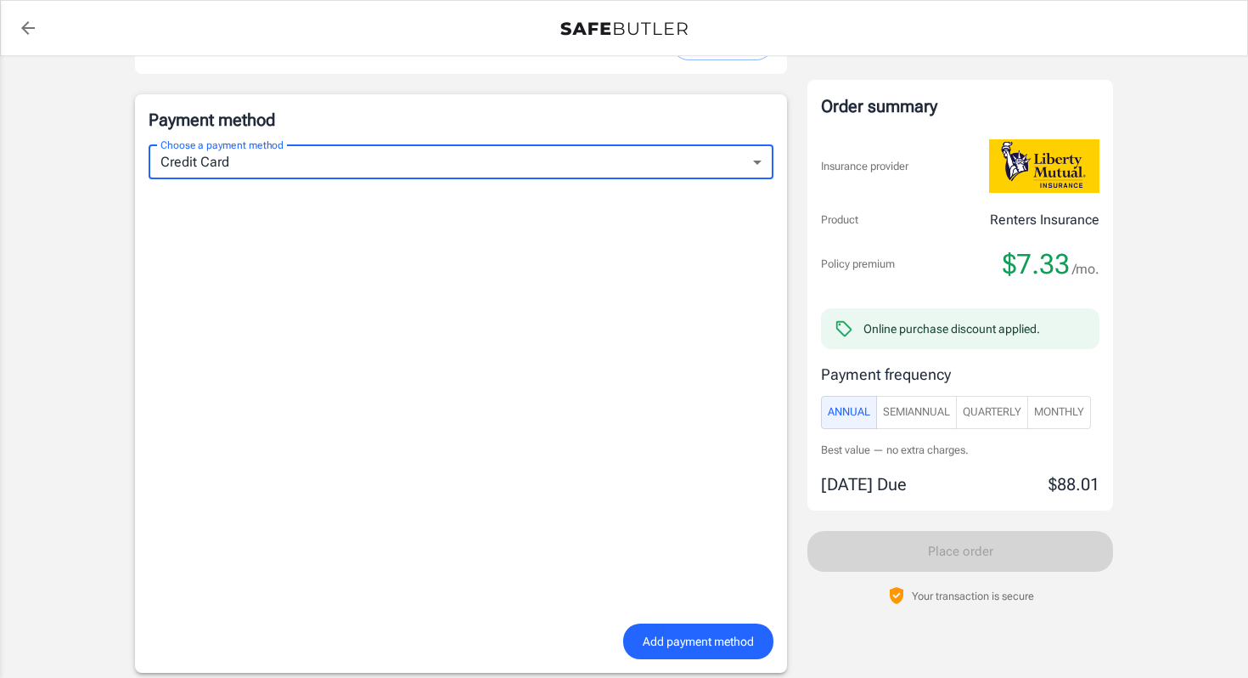
scroll to position [1111, 0]
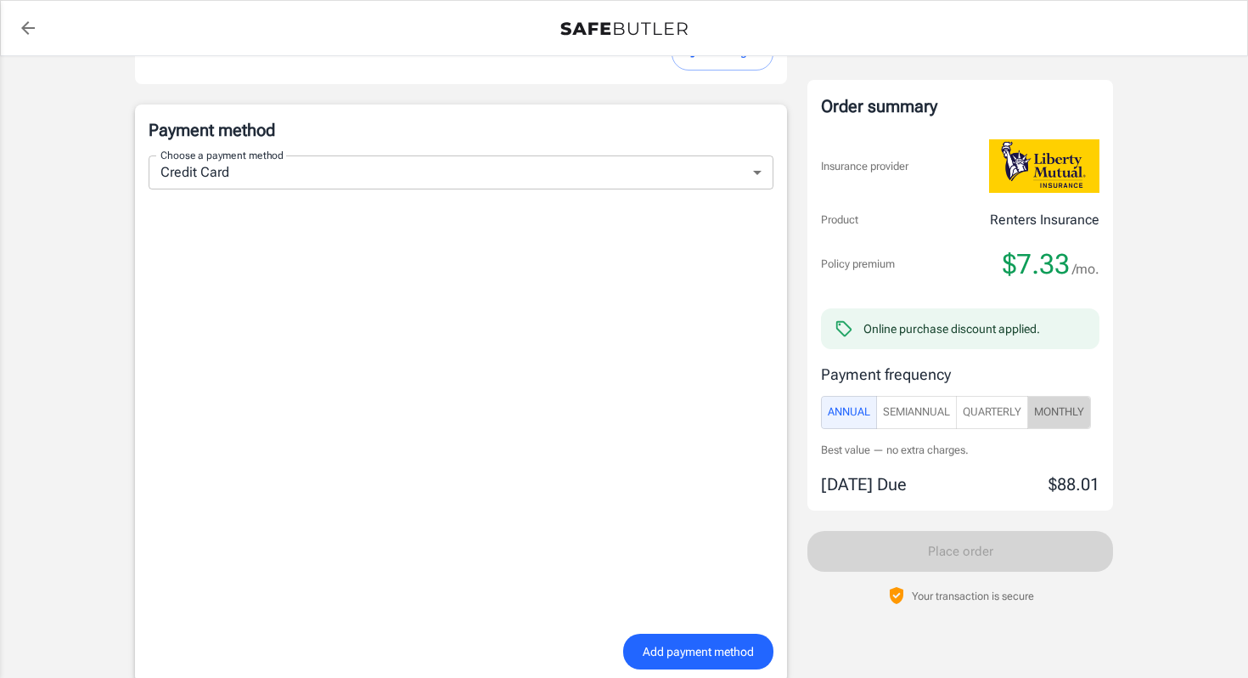
click at [1069, 425] on button "Monthly" at bounding box center [1059, 412] width 64 height 33
click at [1016, 426] on button "Quarterly" at bounding box center [992, 412] width 72 height 33
click at [1069, 419] on span "Monthly" at bounding box center [1059, 412] width 50 height 20
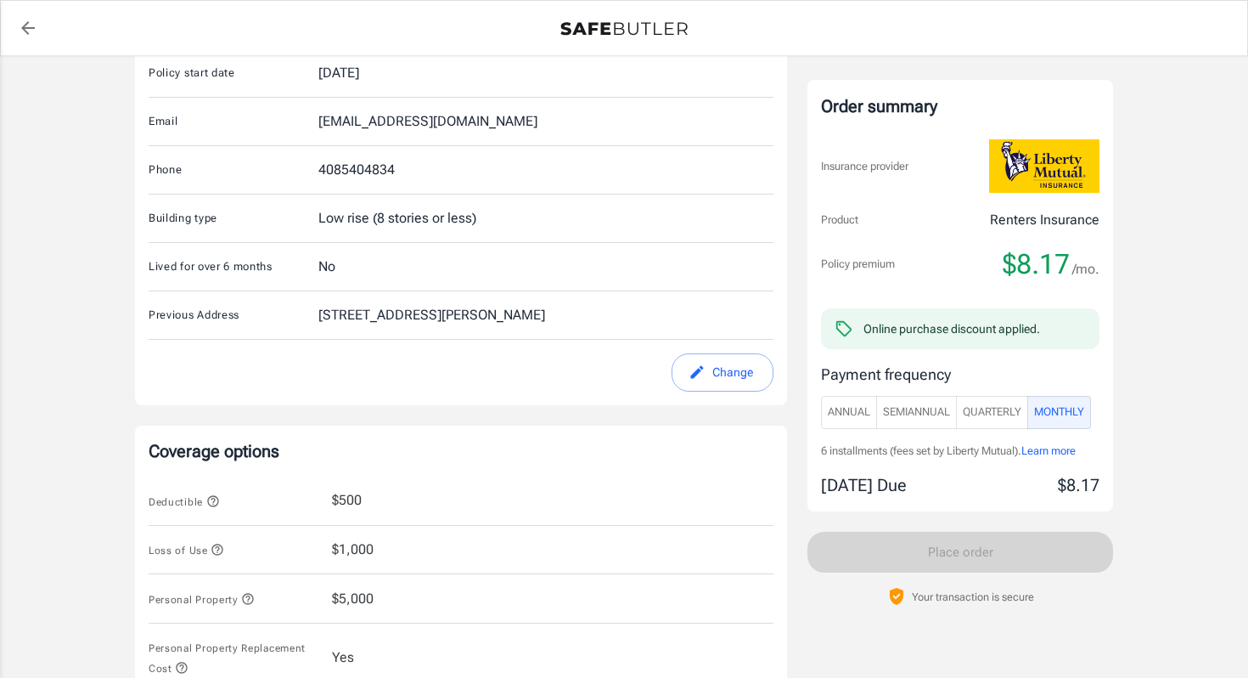
scroll to position [0, 0]
